Goal: Task Accomplishment & Management: Manage account settings

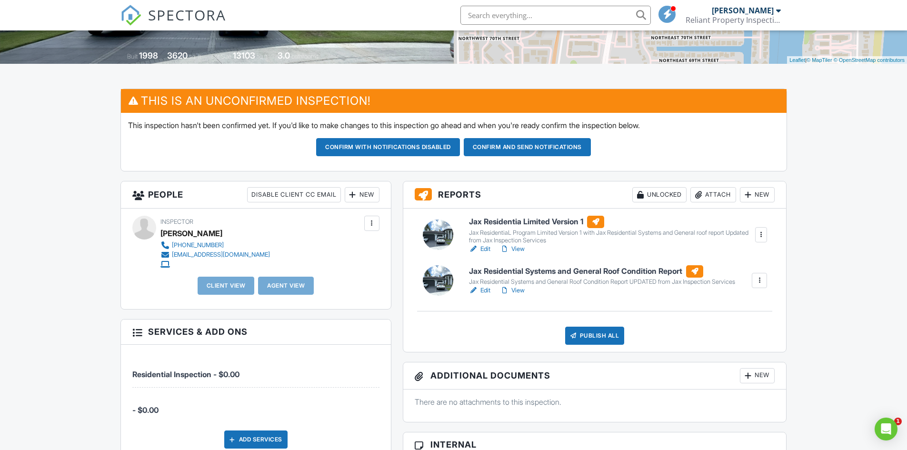
click at [561, 222] on h6 "Jax Residentia Limited Version 1" at bounding box center [611, 222] width 285 height 12
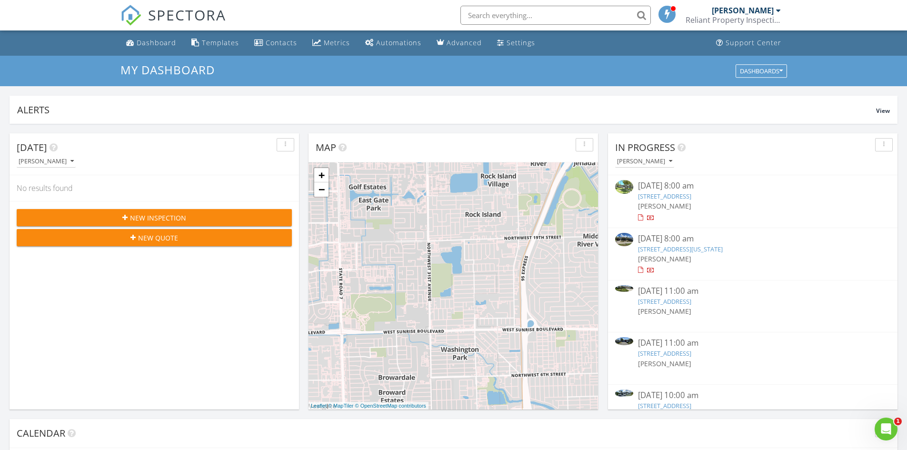
scroll to position [27, 0]
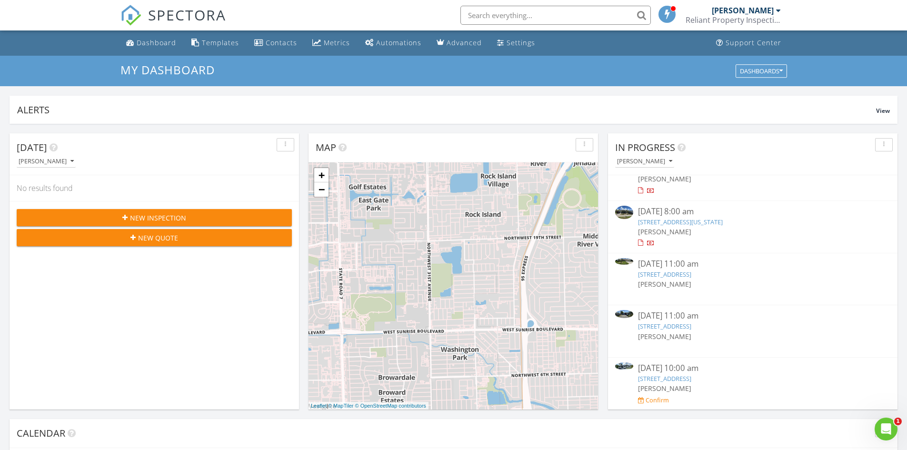
click at [685, 375] on link "770 NE Bay Cove St, Boca Raton, FL 33487" at bounding box center [664, 378] width 53 height 9
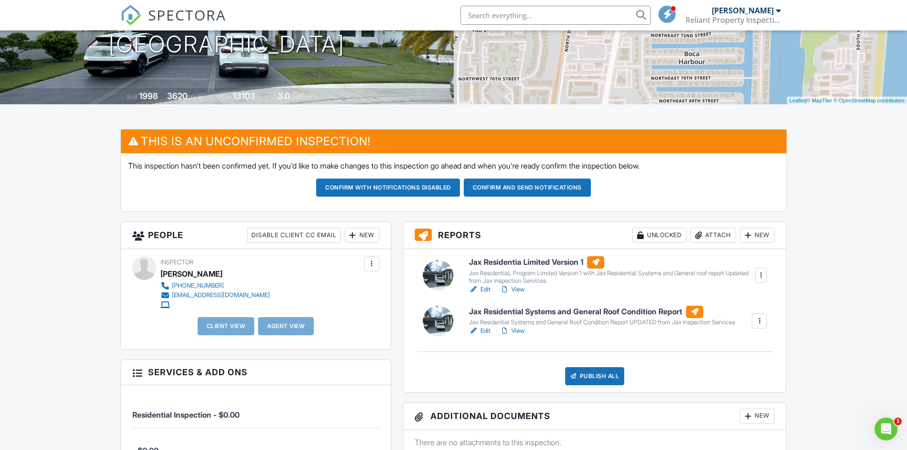
scroll to position [190, 0]
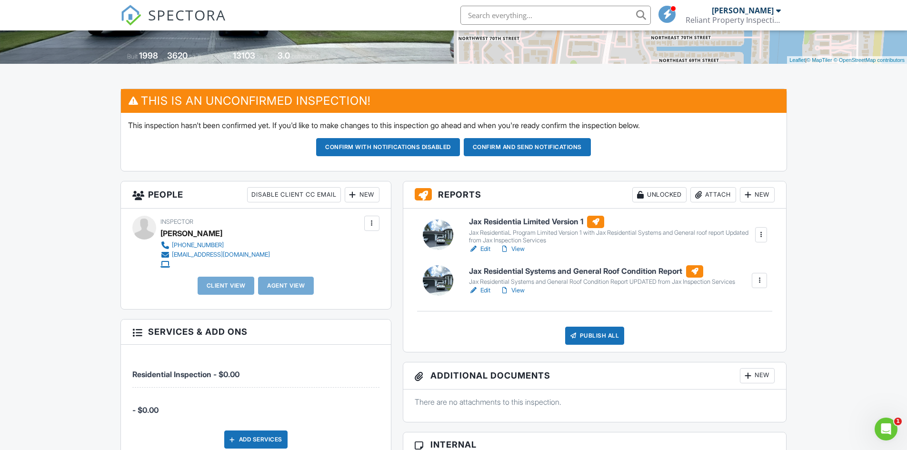
click at [541, 271] on h6 "Jax Residential Systems and General Roof Condition Report" at bounding box center [602, 271] width 266 height 12
